Goal: Find specific page/section: Find specific page/section

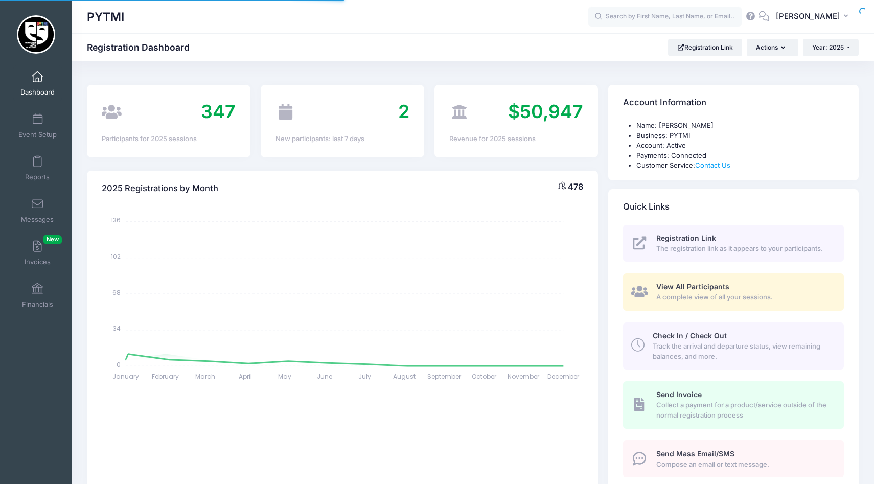
select select
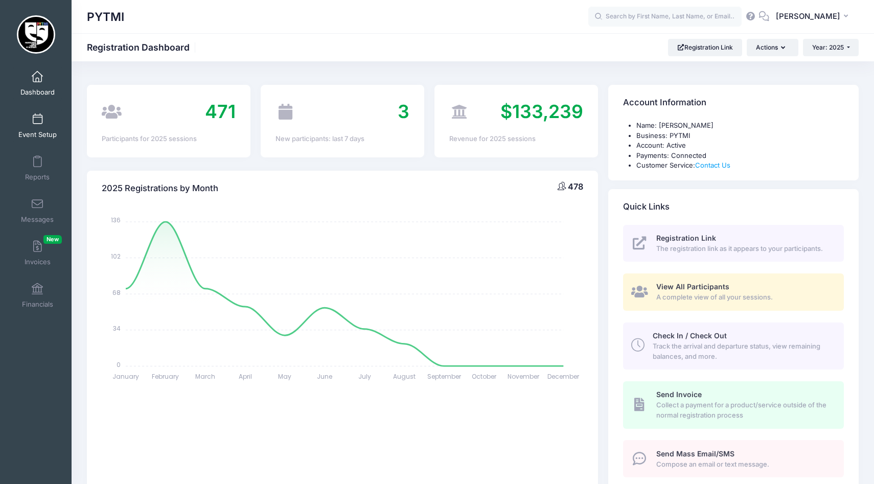
click at [39, 125] on link "Event Setup" at bounding box center [37, 126] width 49 height 36
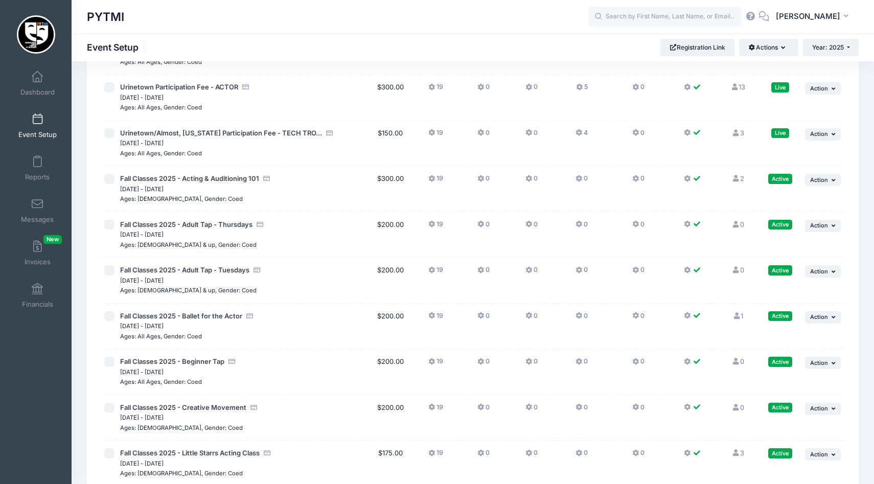
scroll to position [2575, 0]
